Goal: Task Accomplishment & Management: Manage account settings

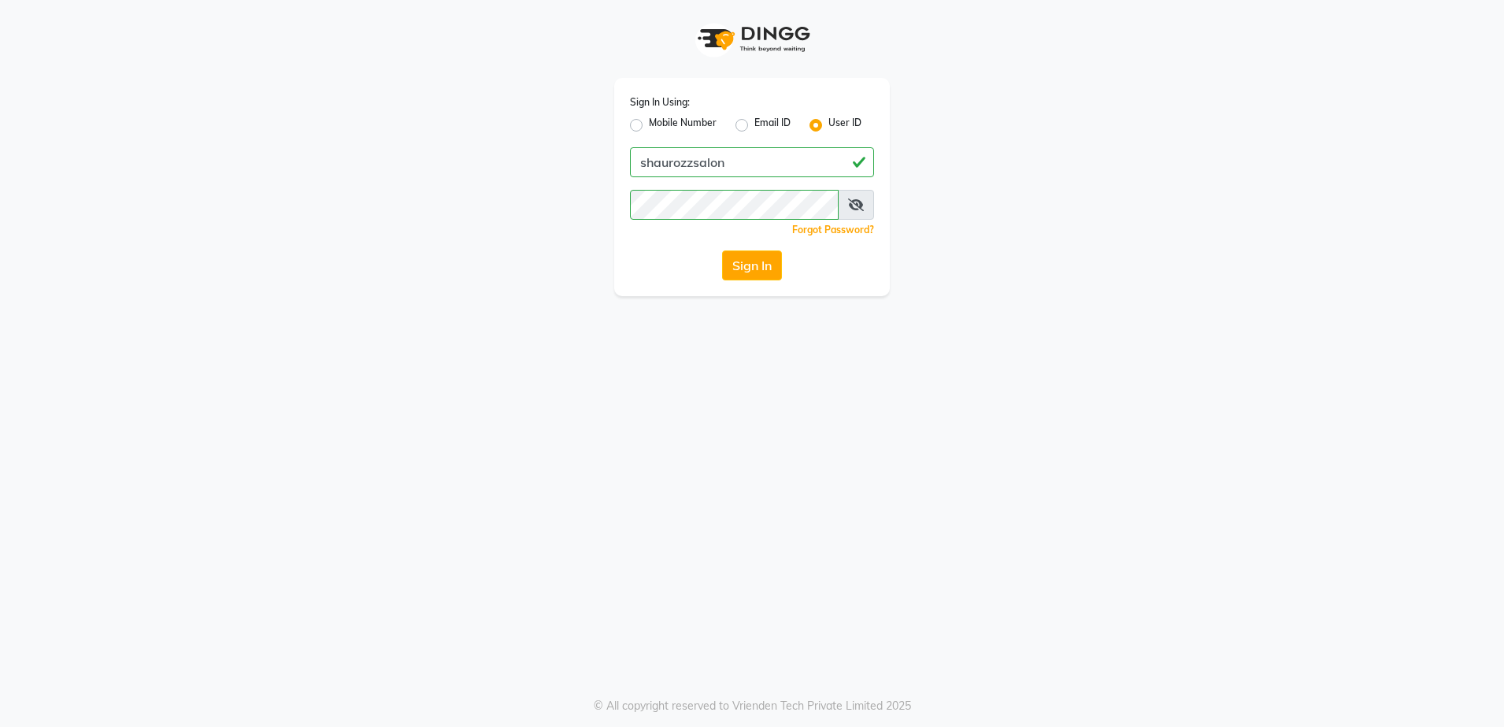
click at [749, 264] on button "Sign In" at bounding box center [752, 265] width 60 height 30
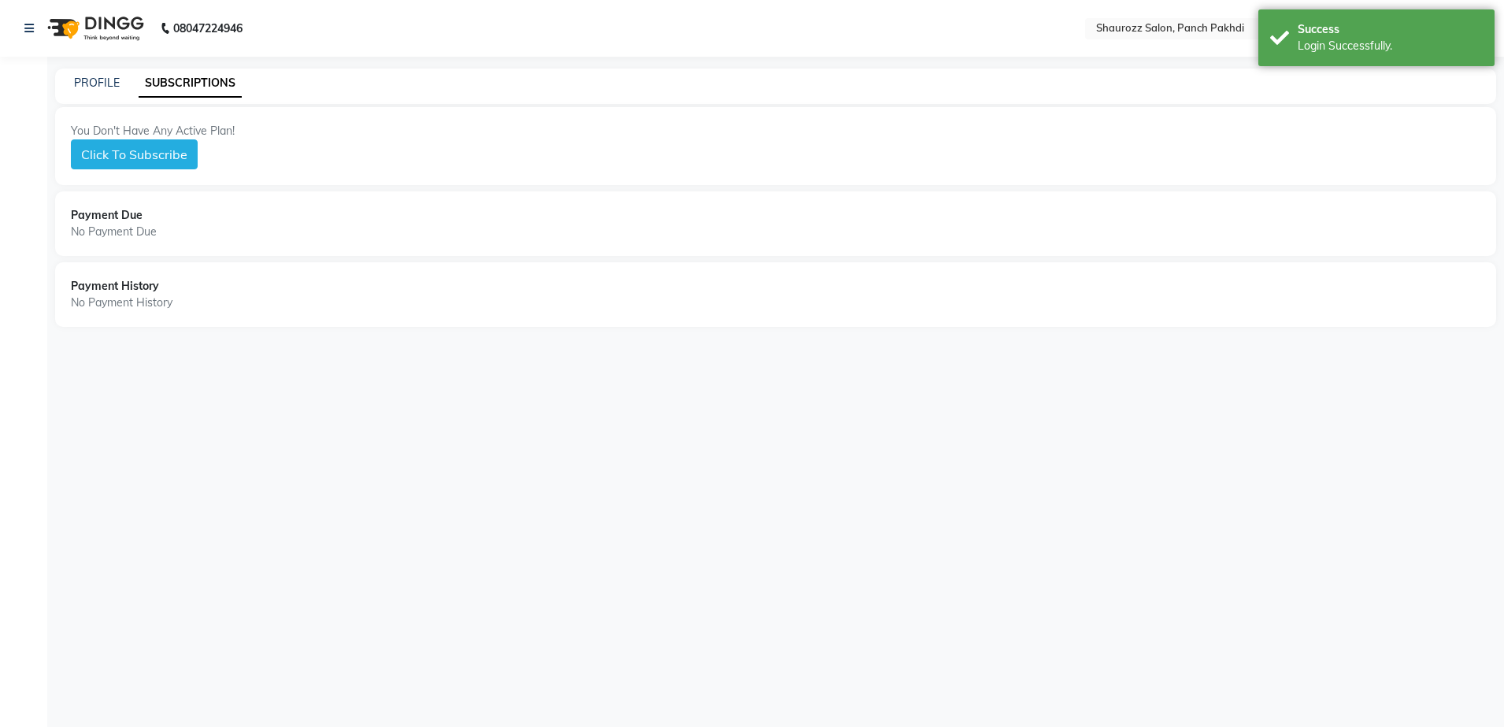
select select "en"
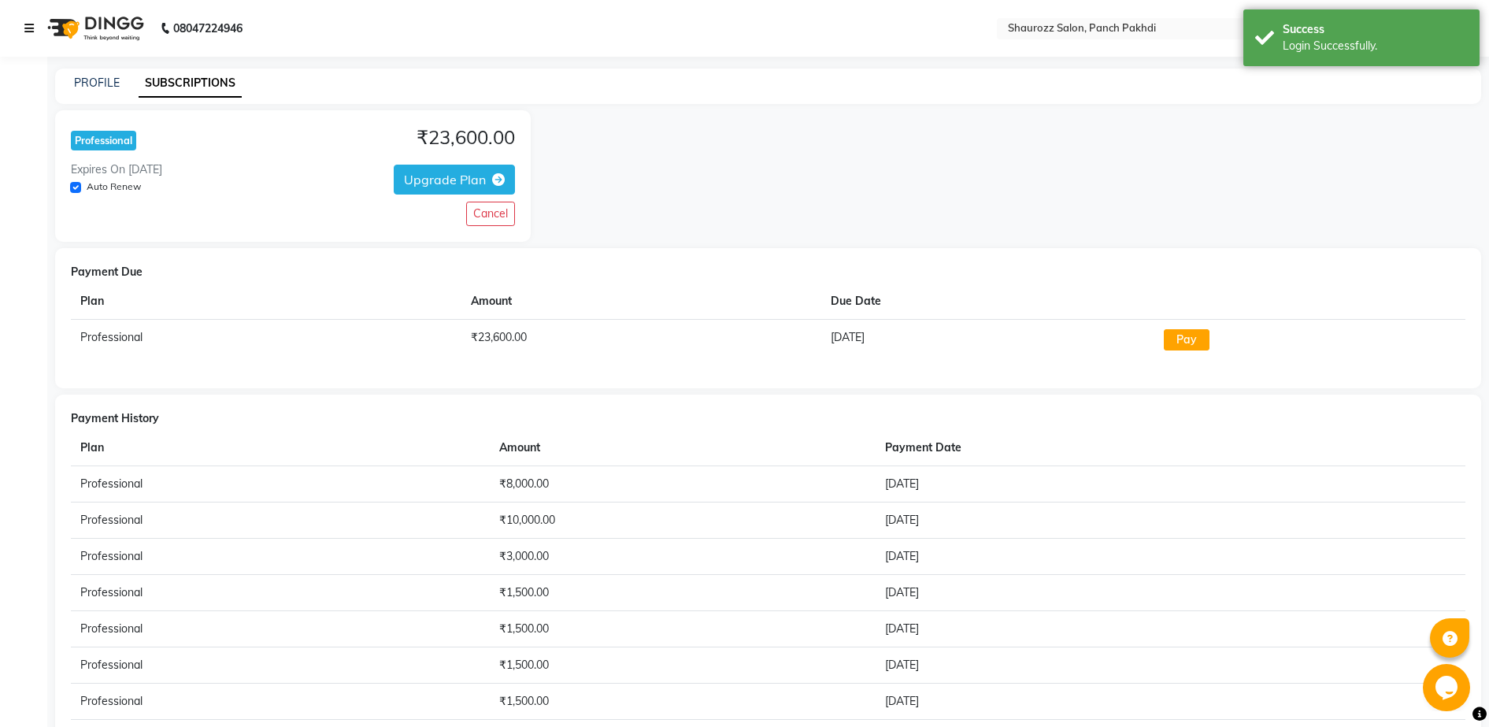
click at [29, 29] on icon at bounding box center [28, 28] width 9 height 11
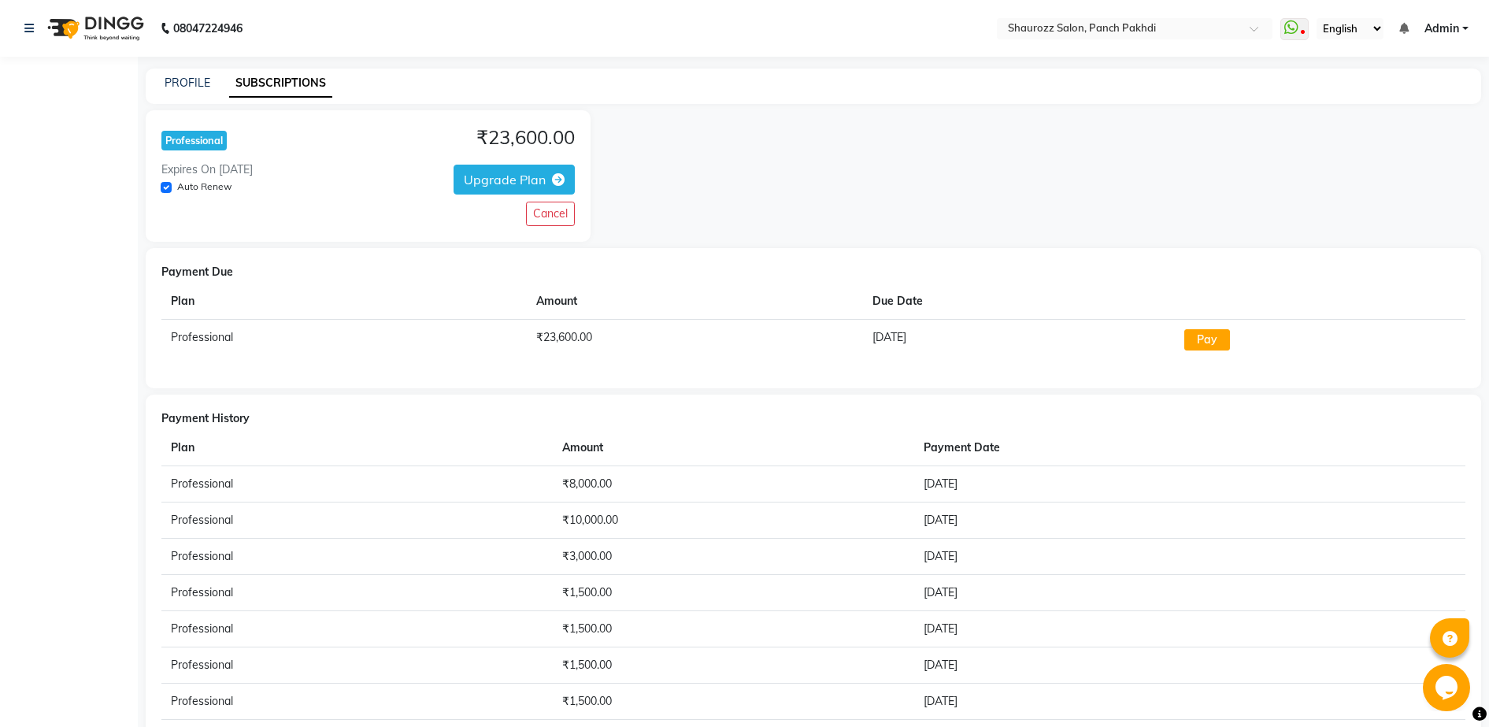
click at [763, 198] on div "Professional ₹23,600.00 Expires On 2026-08-25 Auto Renew Upgrade Plan Cancel" at bounding box center [814, 176] width 1336 height 132
click at [543, 208] on button "Cancel" at bounding box center [550, 214] width 49 height 24
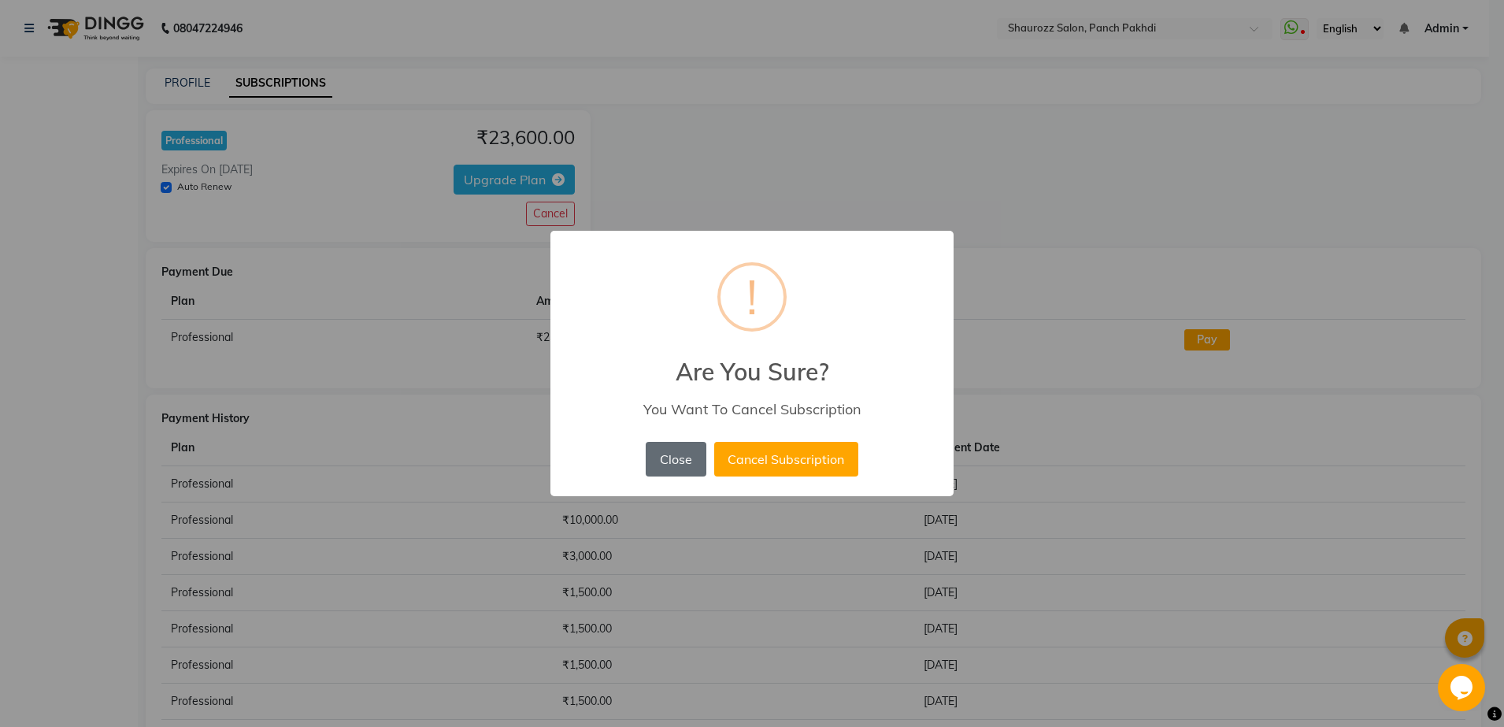
click at [691, 453] on button "Close" at bounding box center [676, 459] width 60 height 35
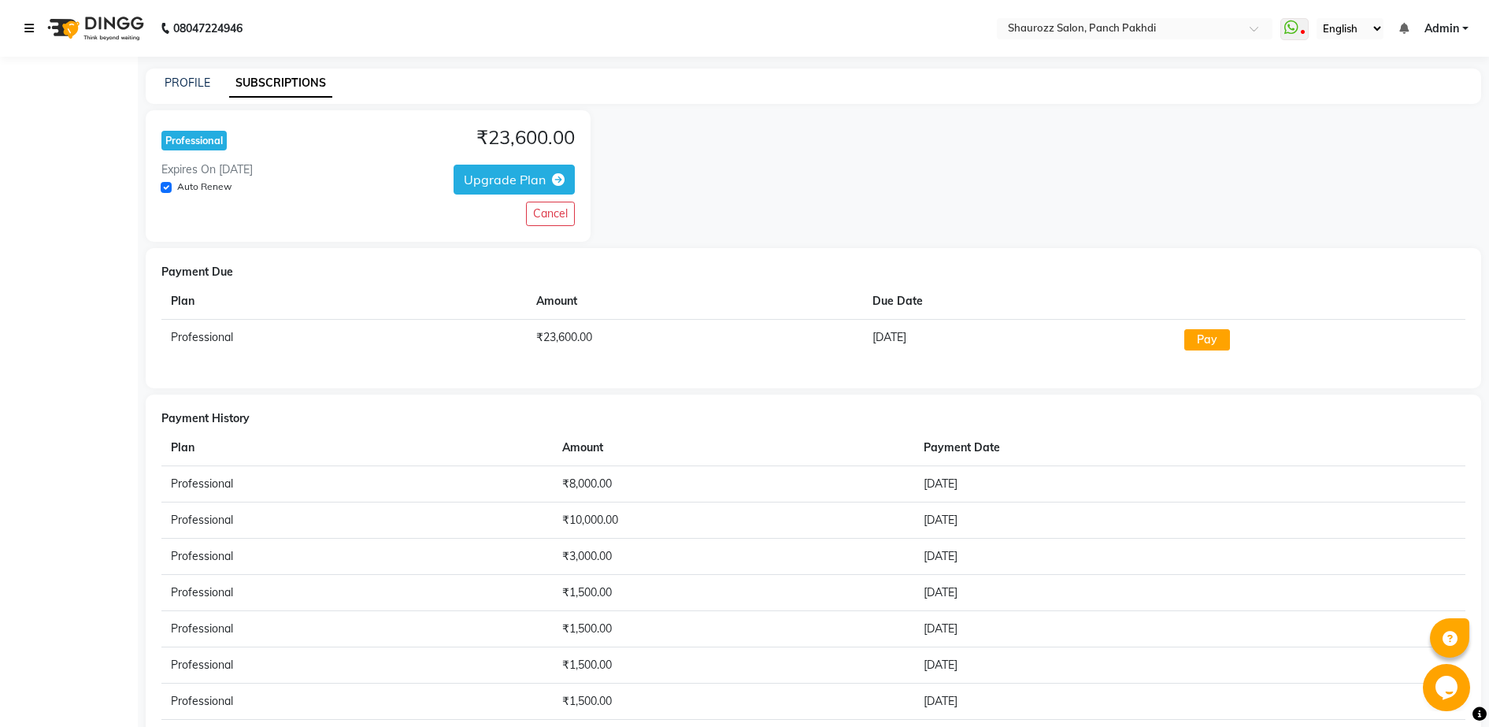
click at [31, 23] on icon at bounding box center [28, 28] width 9 height 11
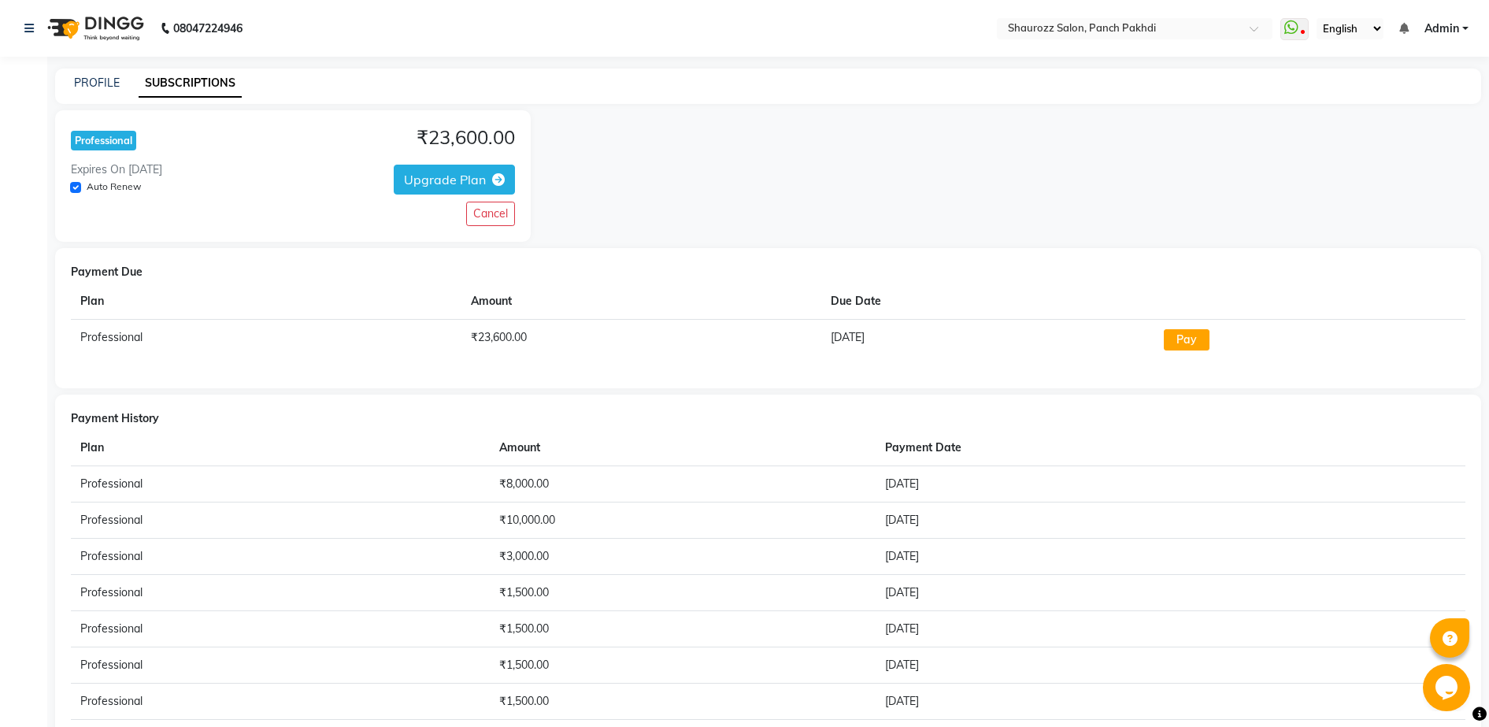
click at [22, 22] on div "08047224946" at bounding box center [134, 28] width 242 height 44
click at [29, 28] on icon at bounding box center [28, 28] width 9 height 11
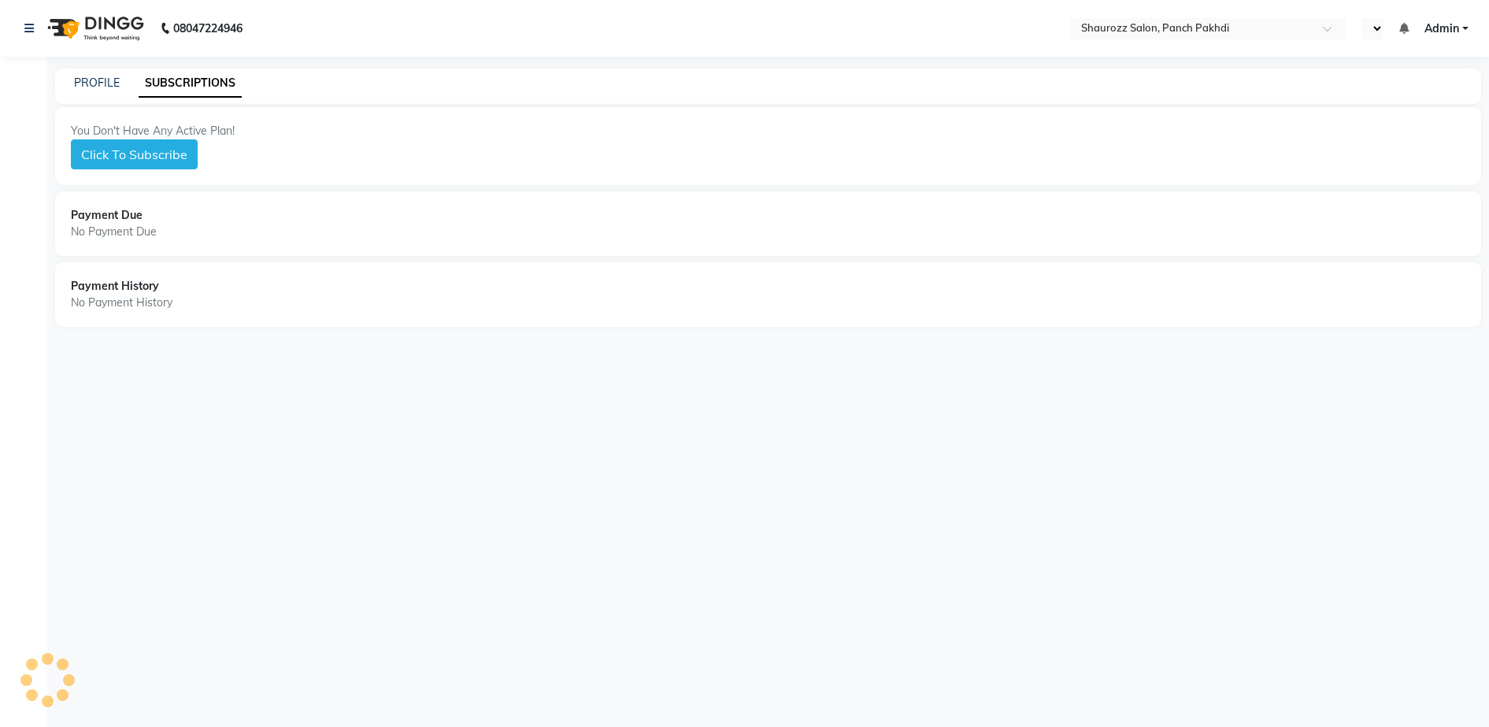
select select "en"
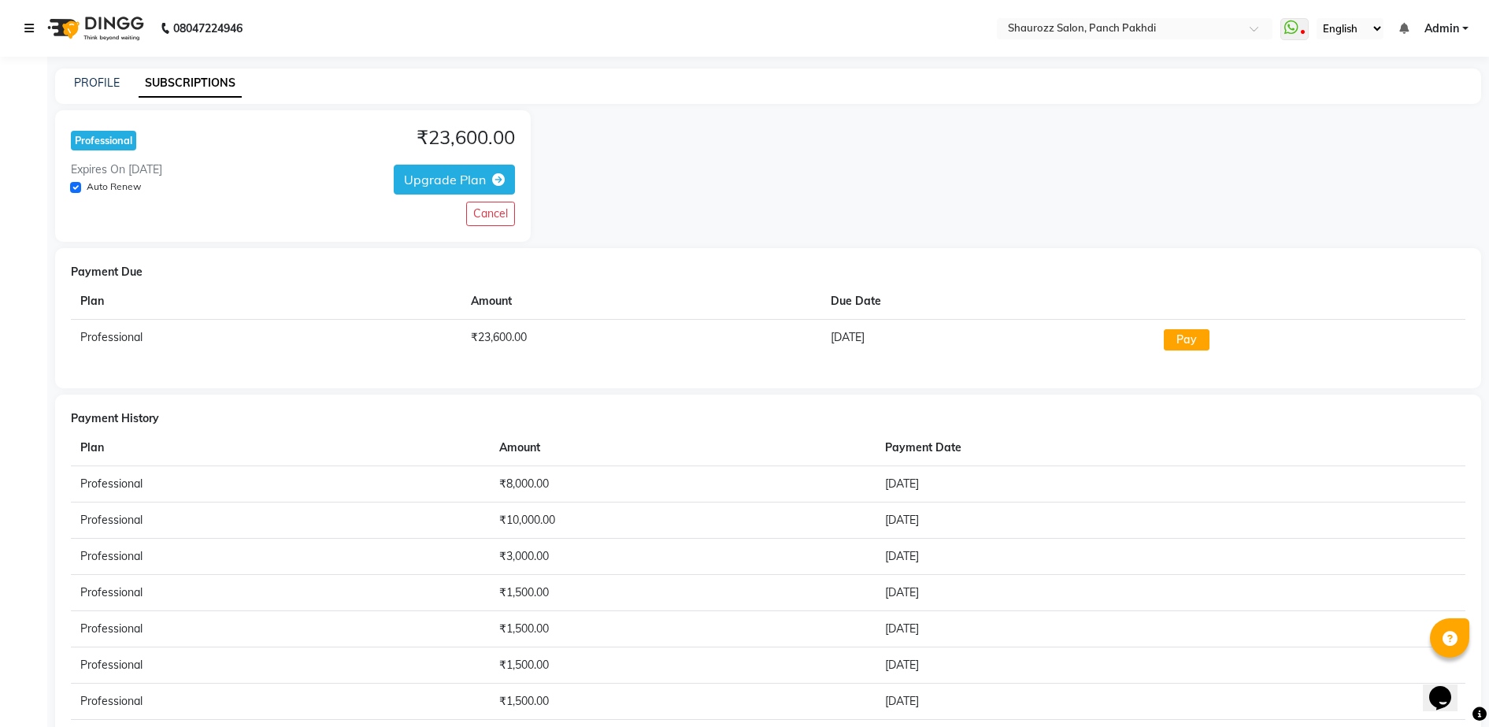
click at [28, 28] on icon at bounding box center [28, 28] width 9 height 11
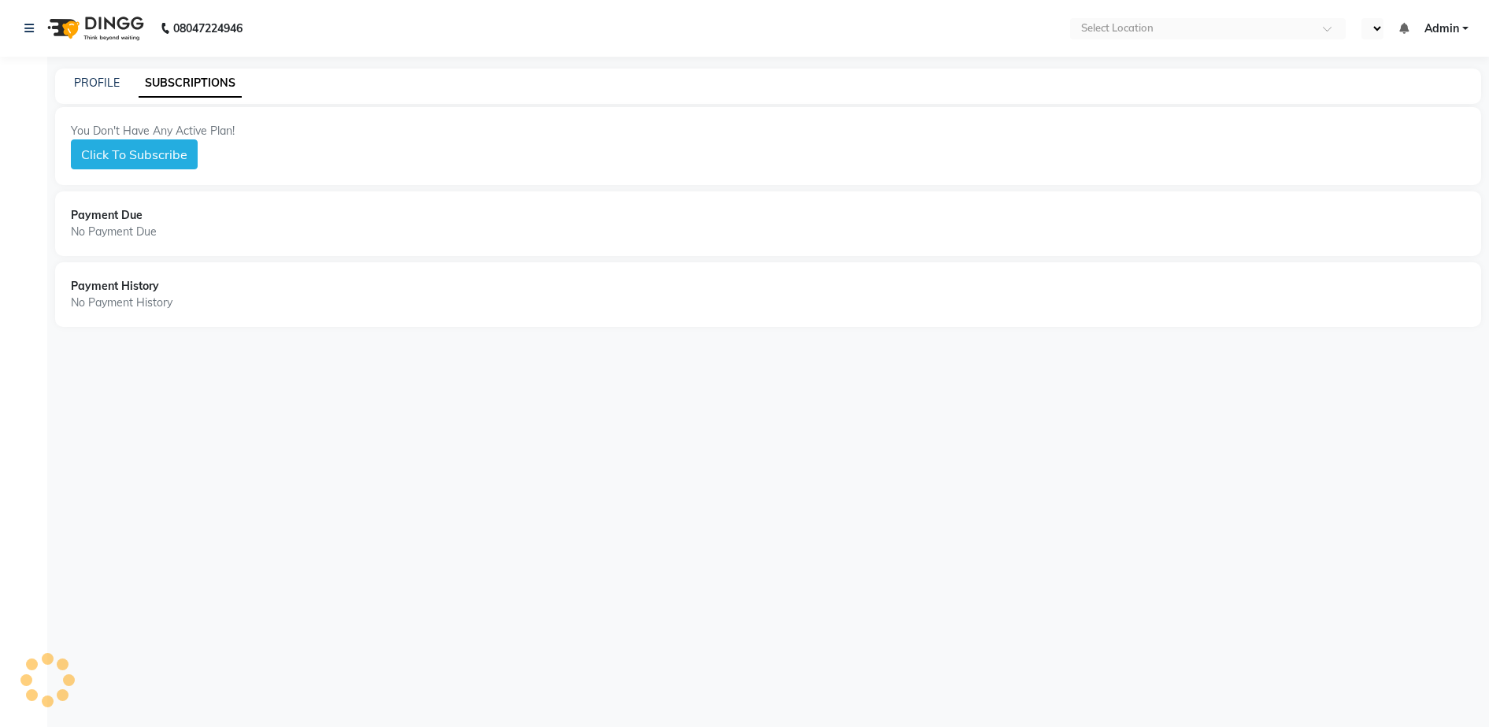
select select "en"
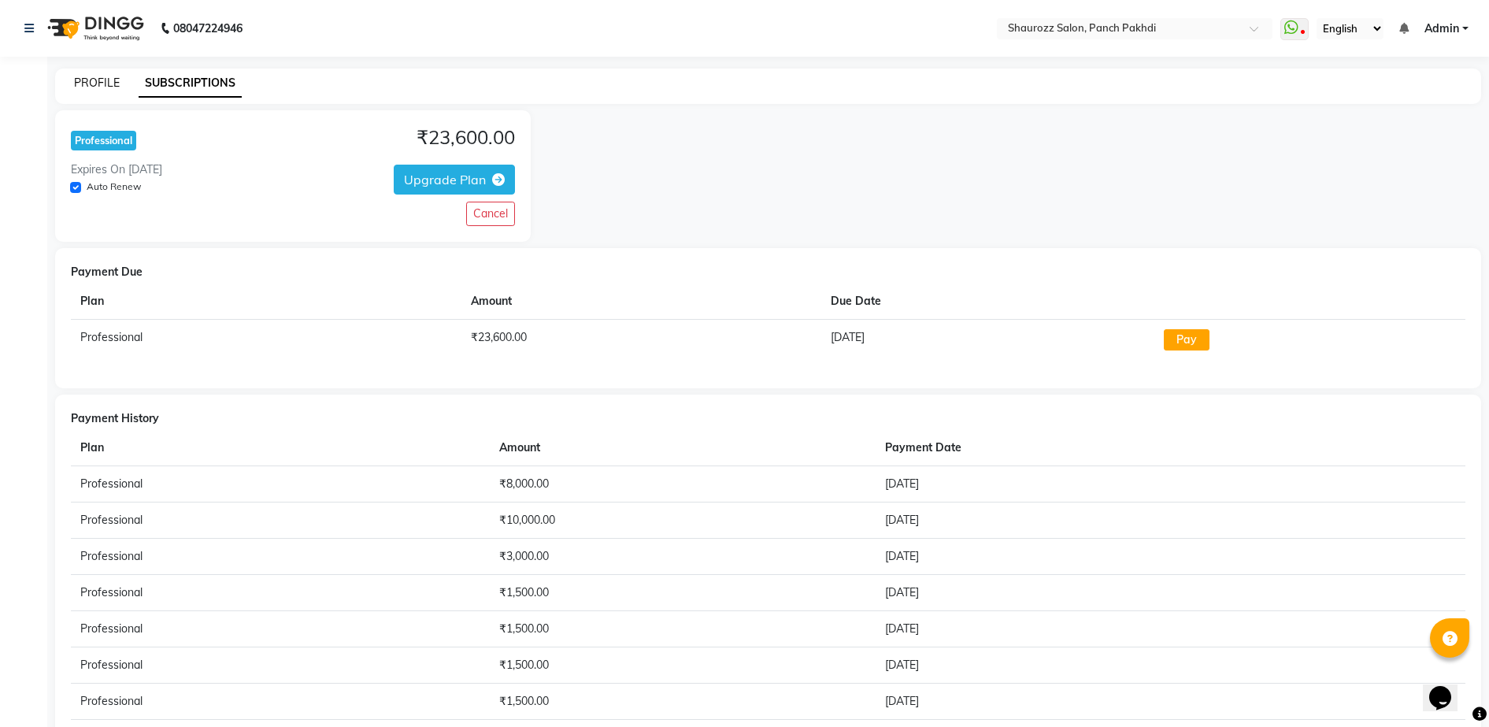
click at [106, 82] on link "PROFILE" at bounding box center [97, 83] width 46 height 14
click at [102, 82] on link "PROFILE" at bounding box center [97, 83] width 46 height 14
click at [101, 82] on link "PROFILE" at bounding box center [97, 83] width 46 height 14
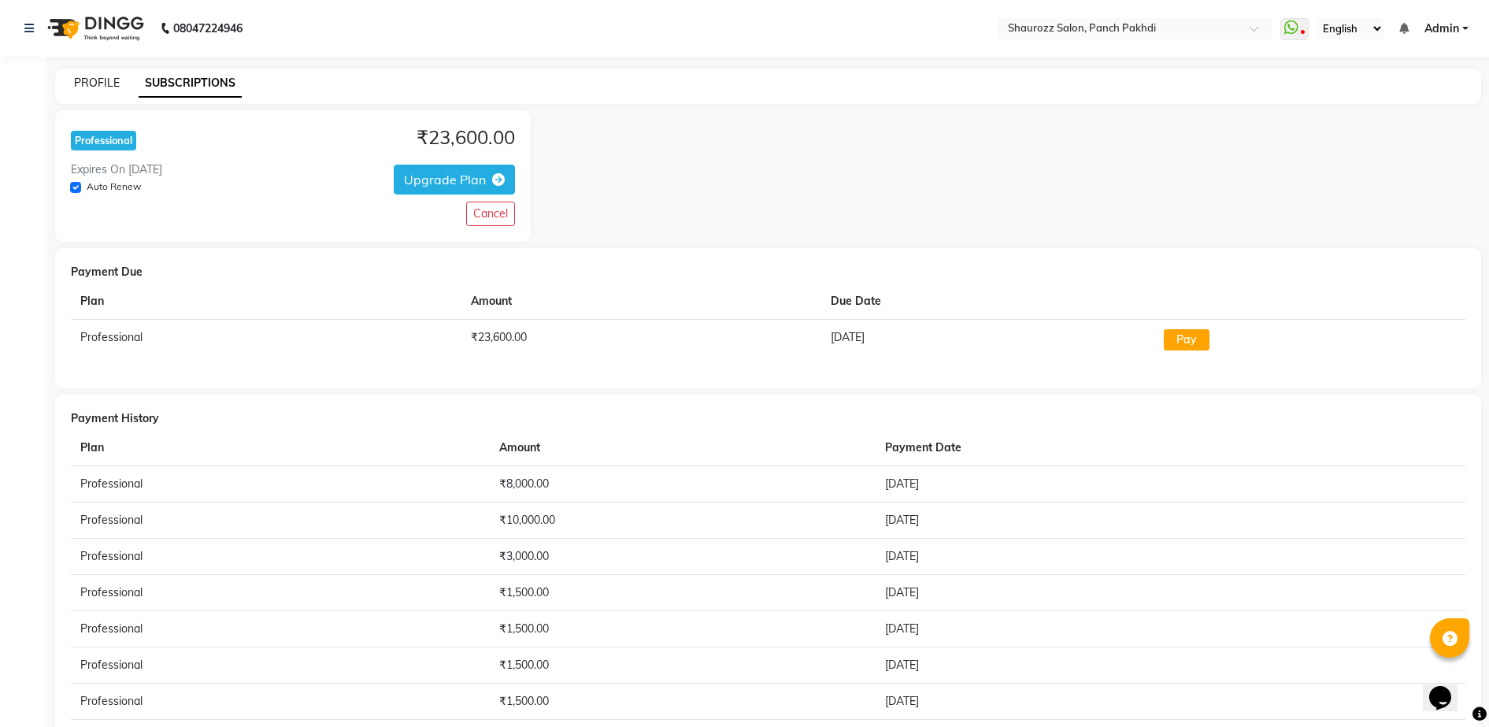
click at [93, 82] on link "PROFILE" at bounding box center [97, 83] width 46 height 14
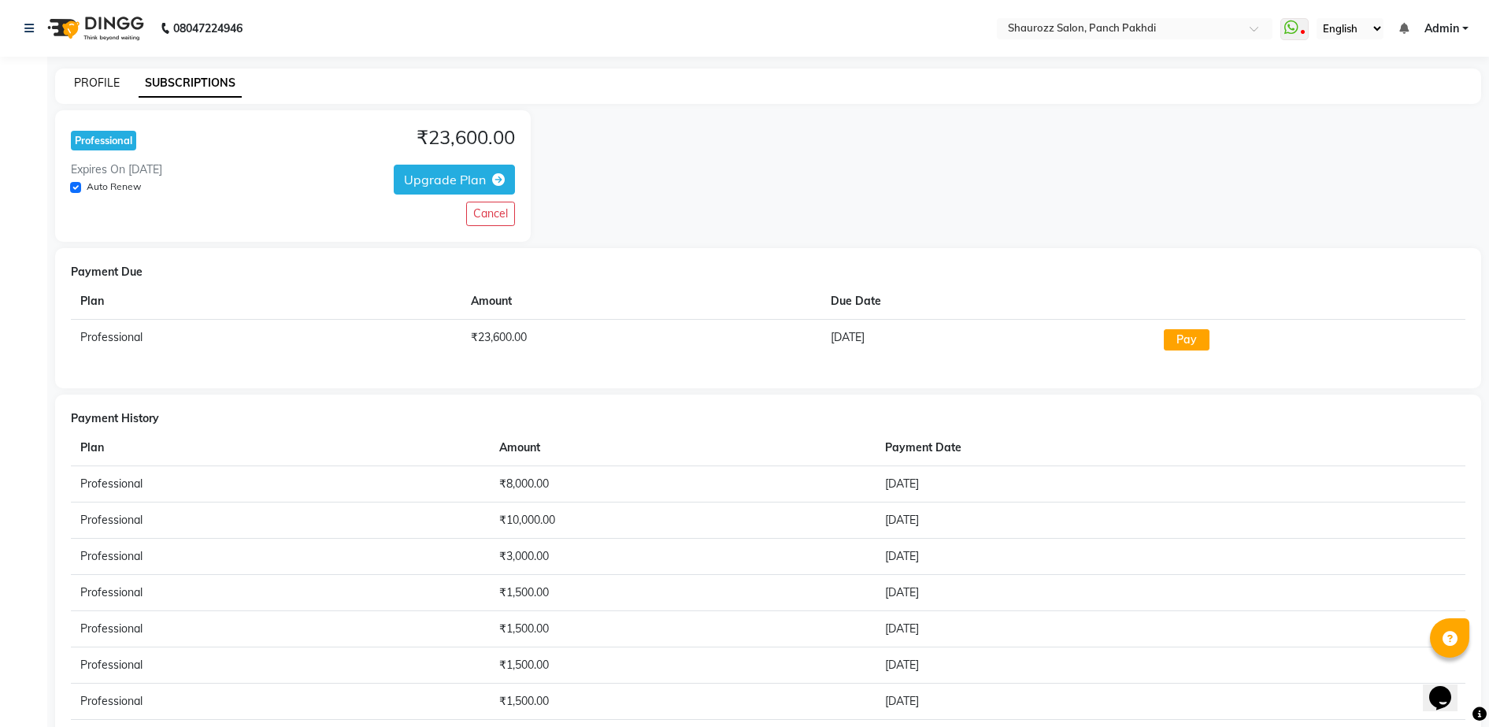
click at [93, 82] on link "PROFILE" at bounding box center [97, 83] width 46 height 14
click at [94, 83] on link "PROFILE" at bounding box center [97, 83] width 46 height 14
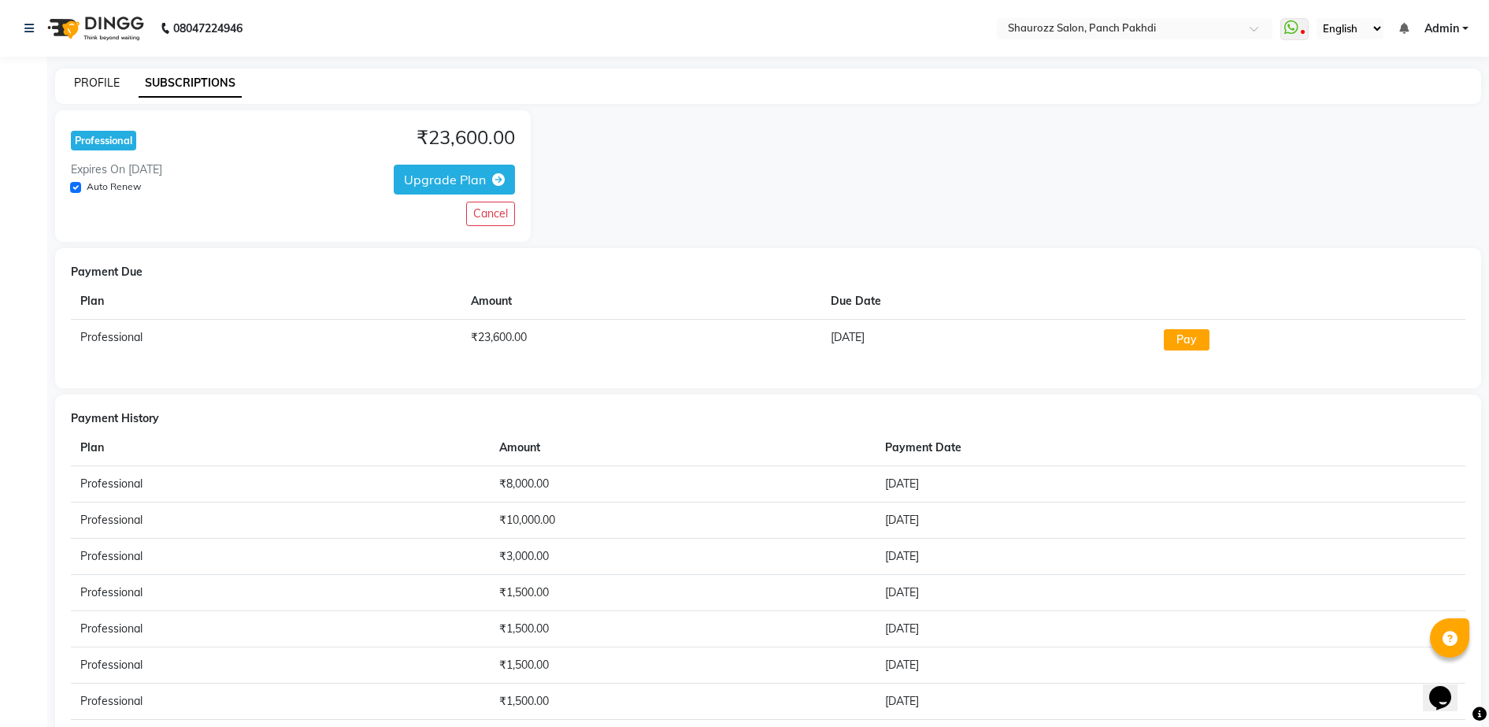
click at [94, 83] on link "PROFILE" at bounding box center [97, 83] width 46 height 14
click at [95, 83] on link "PROFILE" at bounding box center [97, 83] width 46 height 14
click at [1451, 23] on span "Admin" at bounding box center [1442, 28] width 35 height 17
click at [1406, 54] on link "Manage Profile" at bounding box center [1388, 59] width 144 height 24
click at [1441, 26] on span "Admin" at bounding box center [1442, 28] width 35 height 17
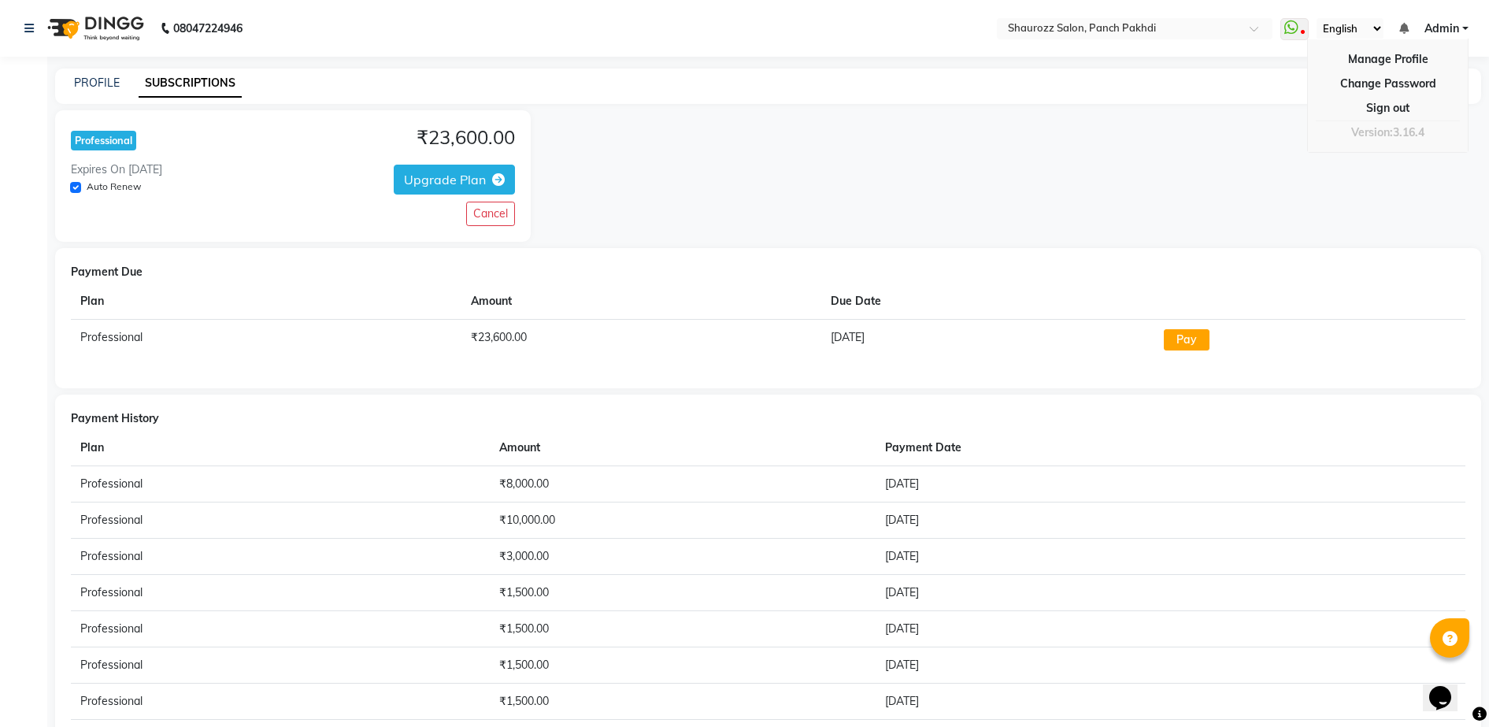
click at [1246, 151] on div "Professional ₹23,600.00 Expires On 2026-08-25 Auto Renew Upgrade Plan Cancel" at bounding box center [768, 176] width 1426 height 132
click at [115, 80] on link "PROFILE" at bounding box center [97, 83] width 46 height 14
click at [114, 80] on link "PROFILE" at bounding box center [97, 83] width 46 height 14
click at [111, 81] on link "PROFILE" at bounding box center [97, 83] width 46 height 14
click at [109, 81] on link "PROFILE" at bounding box center [97, 83] width 46 height 14
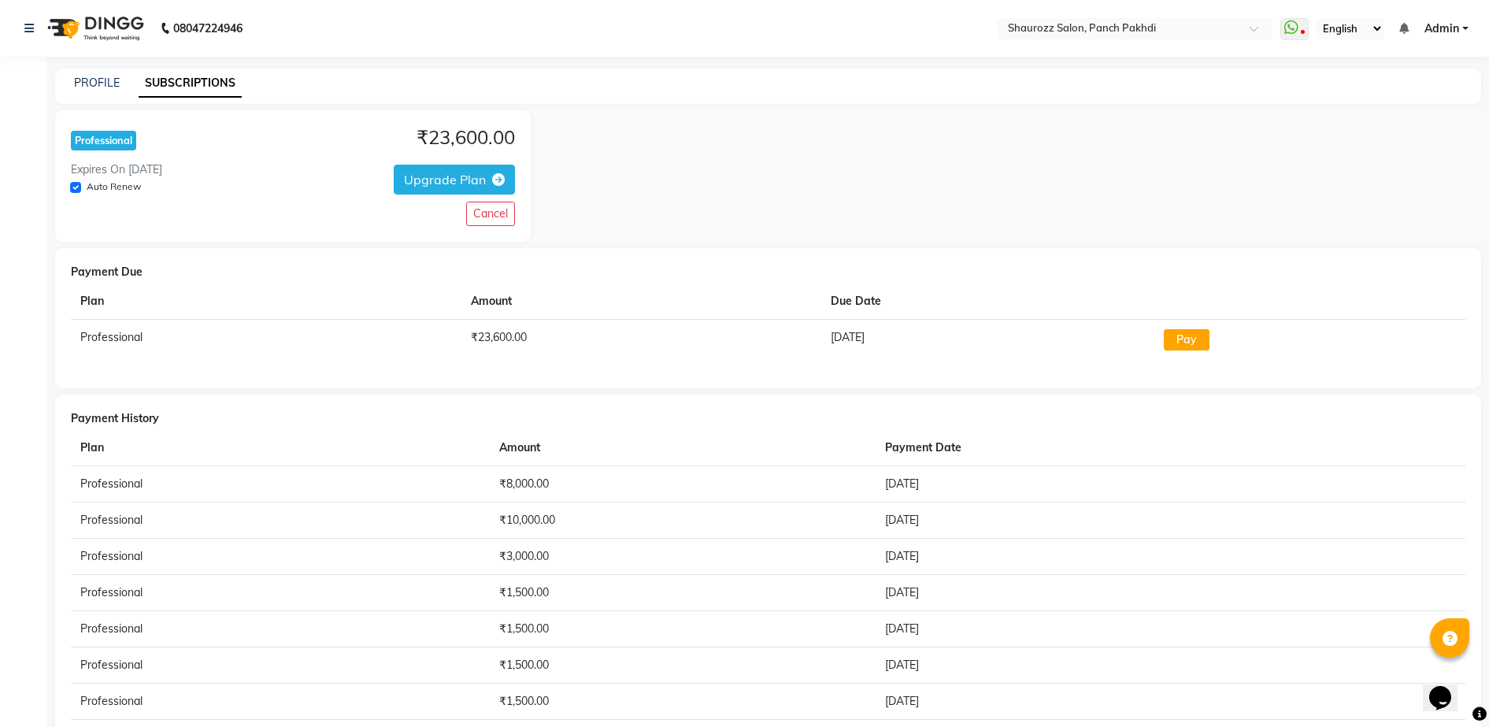
click at [94, 73] on div "PROFILE SUBSCRIPTIONS" at bounding box center [768, 86] width 1426 height 35
click at [111, 79] on link "PROFILE" at bounding box center [97, 83] width 46 height 14
click at [258, 80] on div "PROFILE SUBSCRIPTIONS" at bounding box center [758, 83] width 1407 height 17
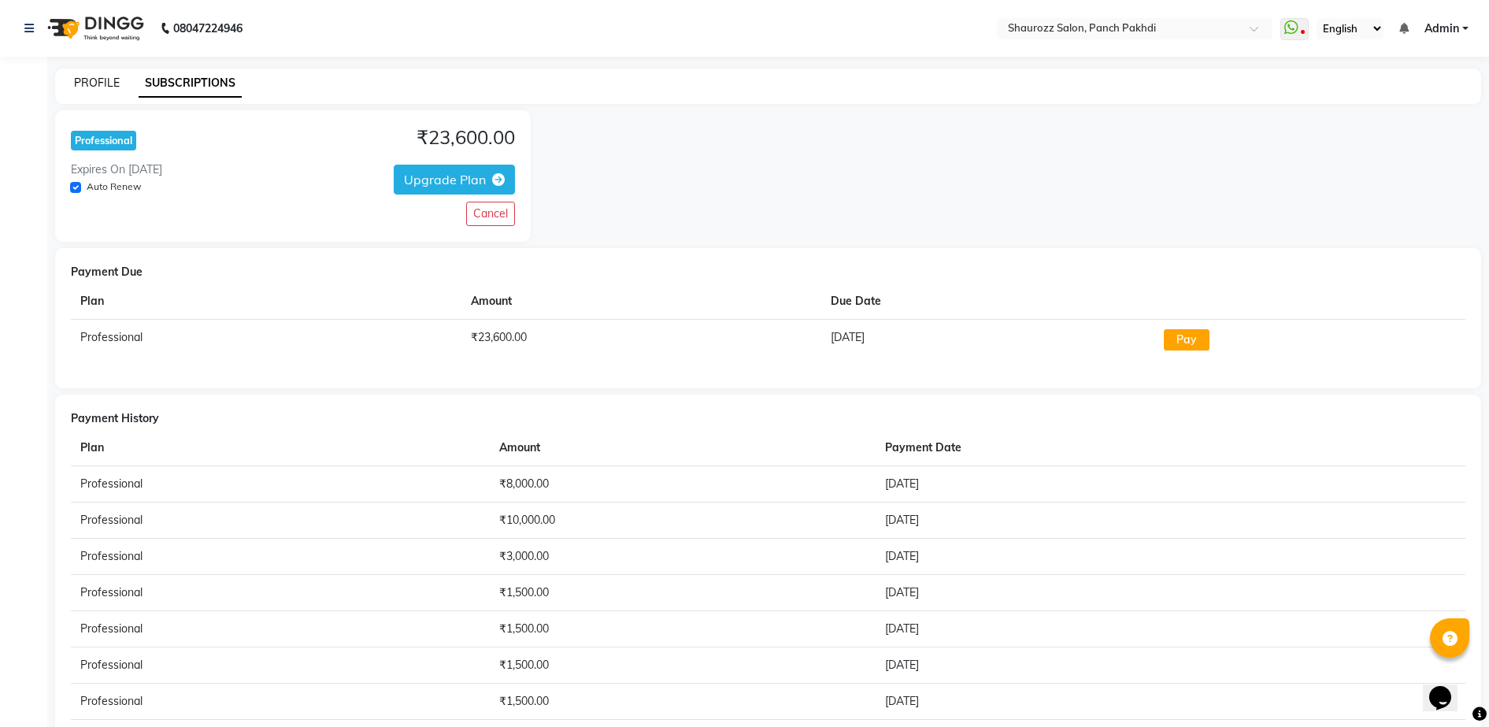
click at [97, 76] on link "PROFILE" at bounding box center [97, 83] width 46 height 14
click at [26, 26] on icon at bounding box center [28, 28] width 9 height 11
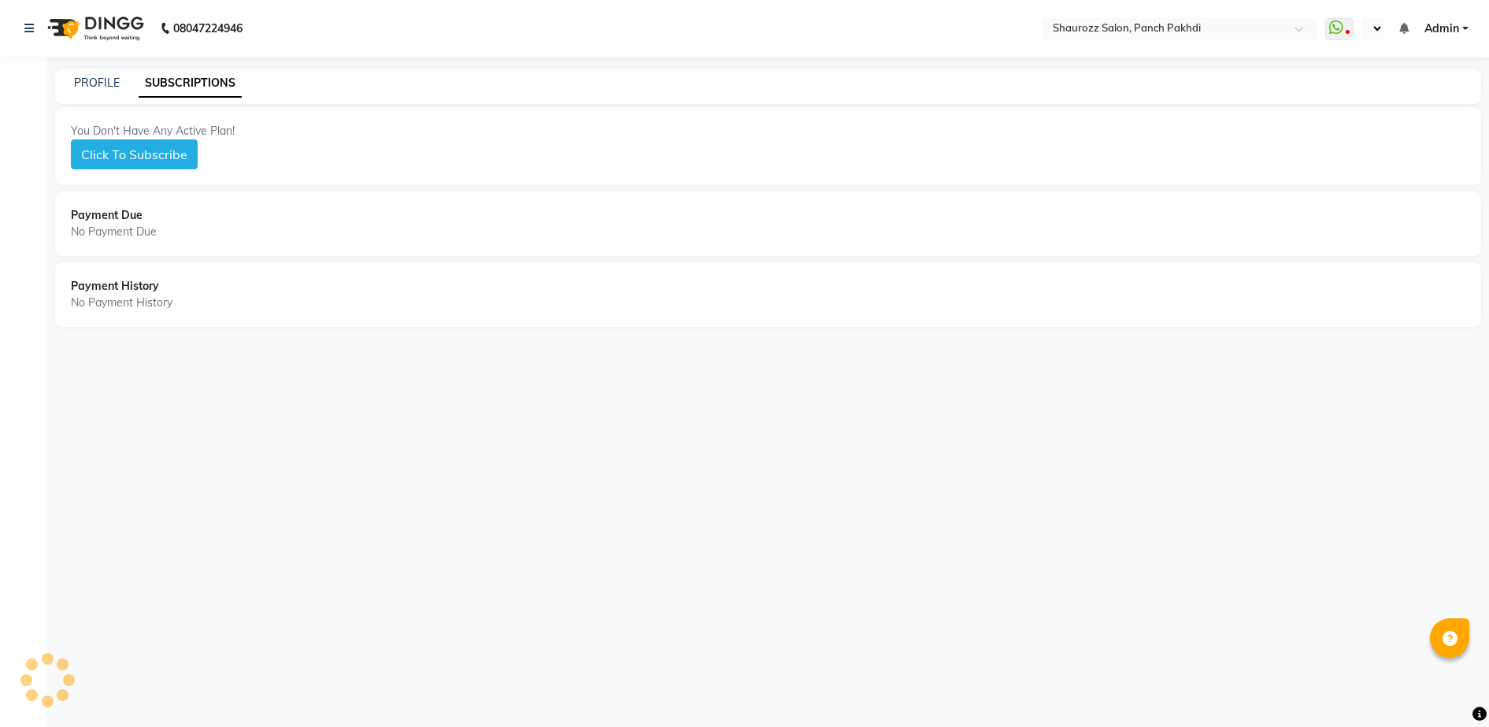
select select "en"
